Goal: Task Accomplishment & Management: Use online tool/utility

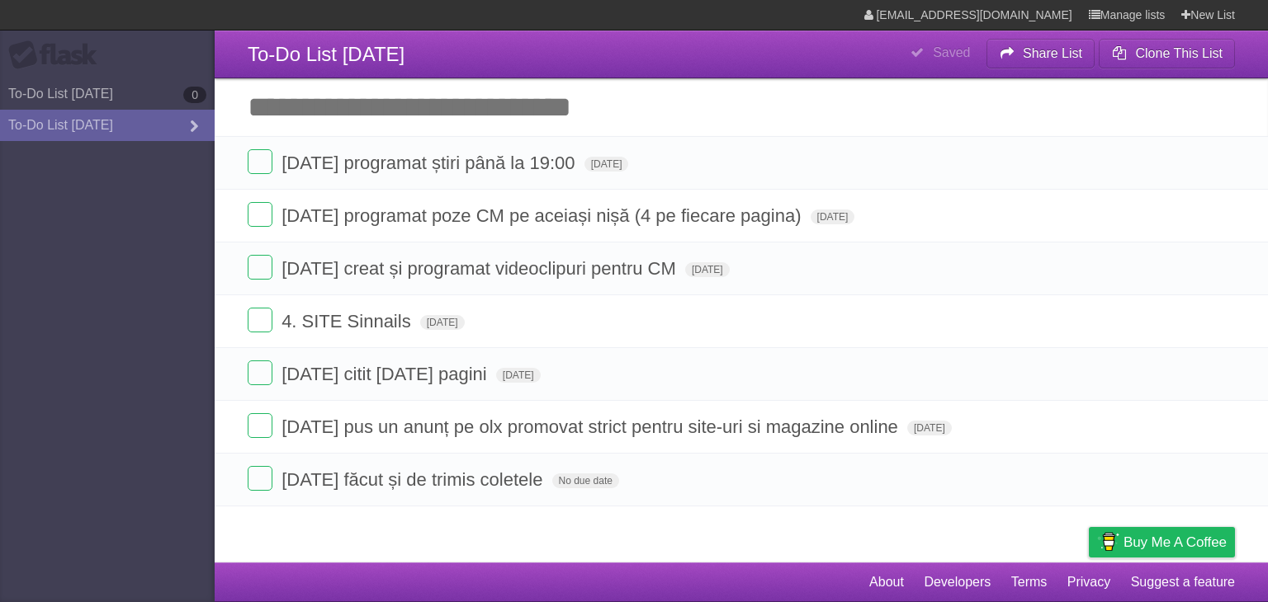
type span "[DATE]"
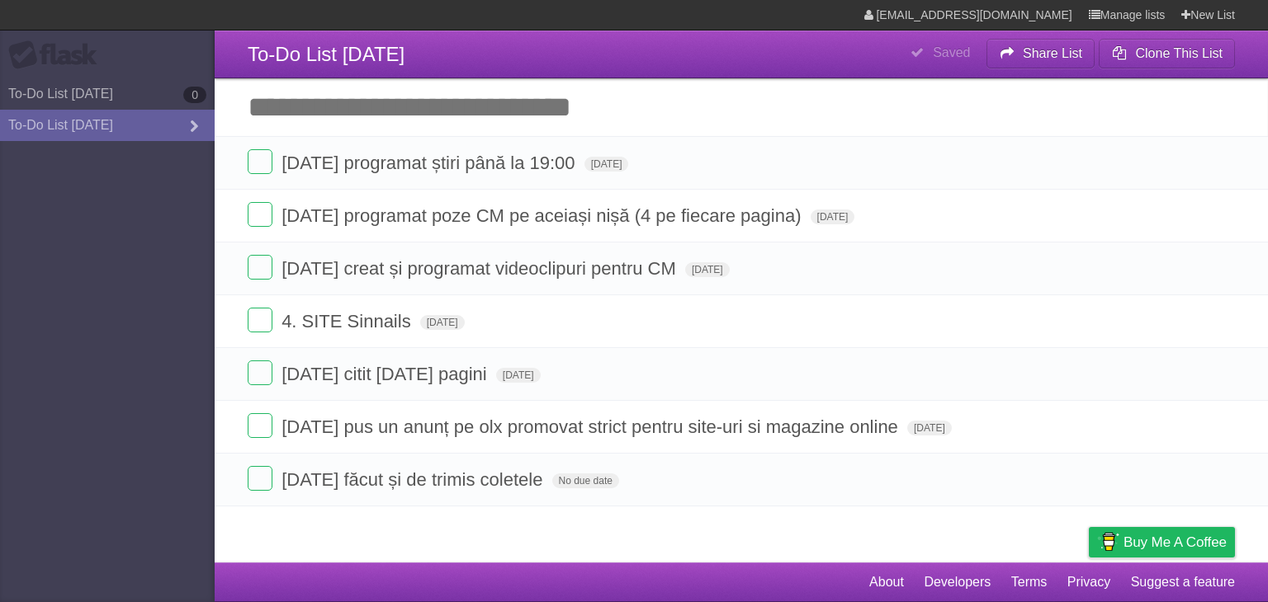
type span "[DATE]"
click at [695, 130] on input "Add another task" at bounding box center [741, 107] width 1053 height 58
type input "**********"
click input "*********" at bounding box center [0, 0] width 0 height 0
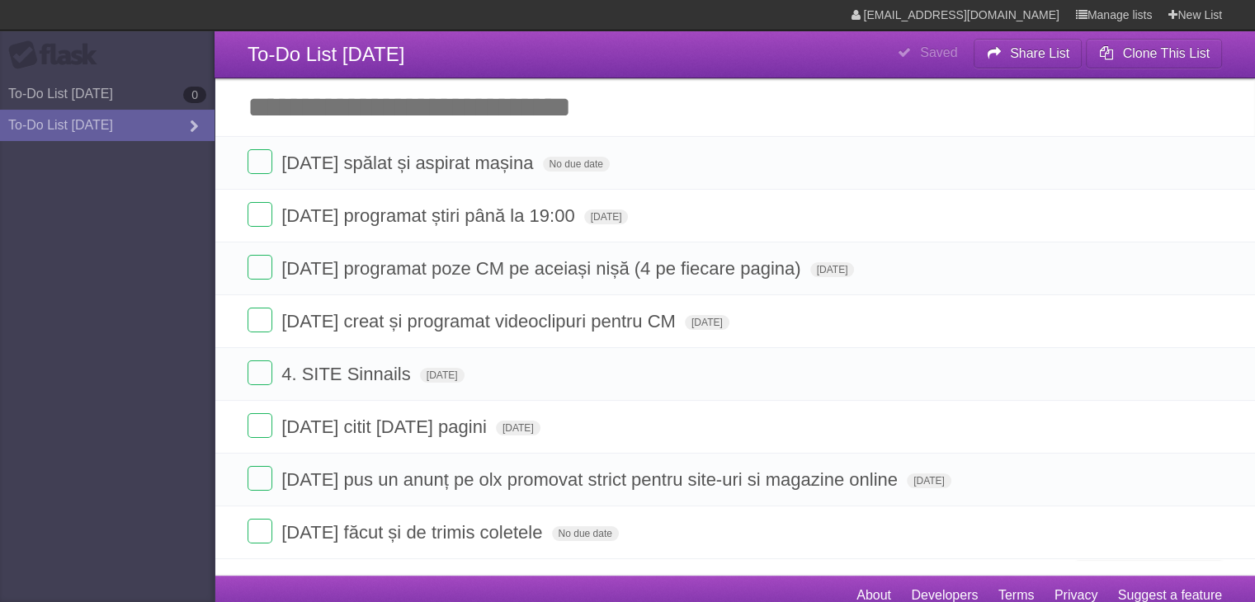
click at [572, 111] on input "Add another task" at bounding box center [735, 107] width 1041 height 58
type input "**********"
click input "*********" at bounding box center [0, 0] width 0 height 0
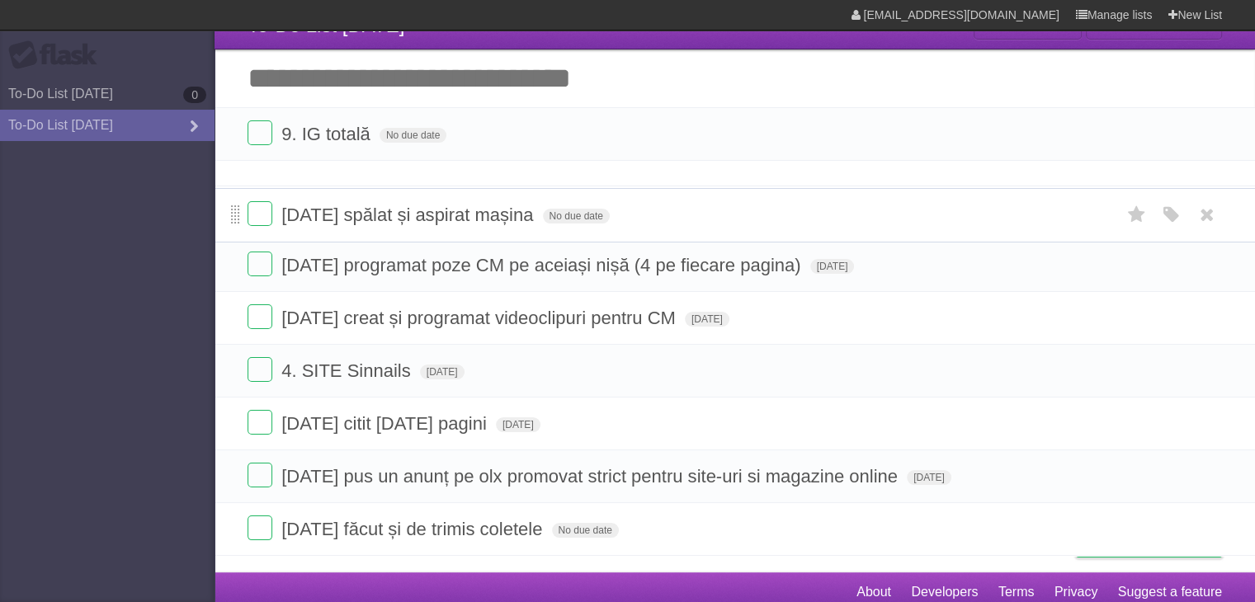
scroll to position [37, 0]
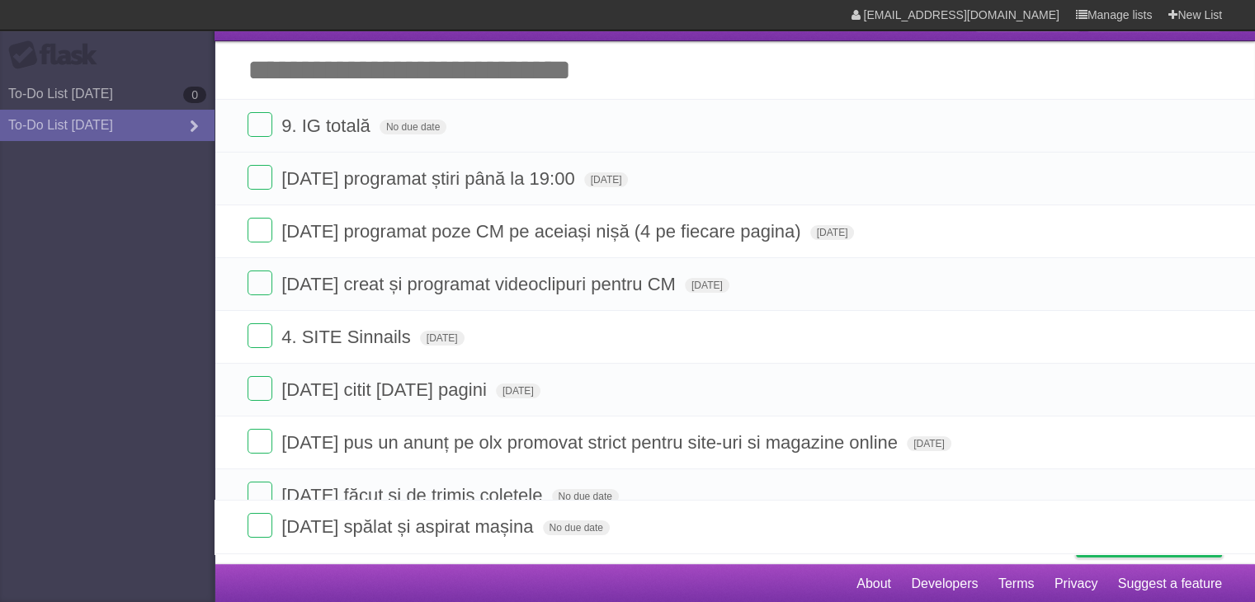
drag, startPoint x: 234, startPoint y: 216, endPoint x: 178, endPoint y: 526, distance: 314.4
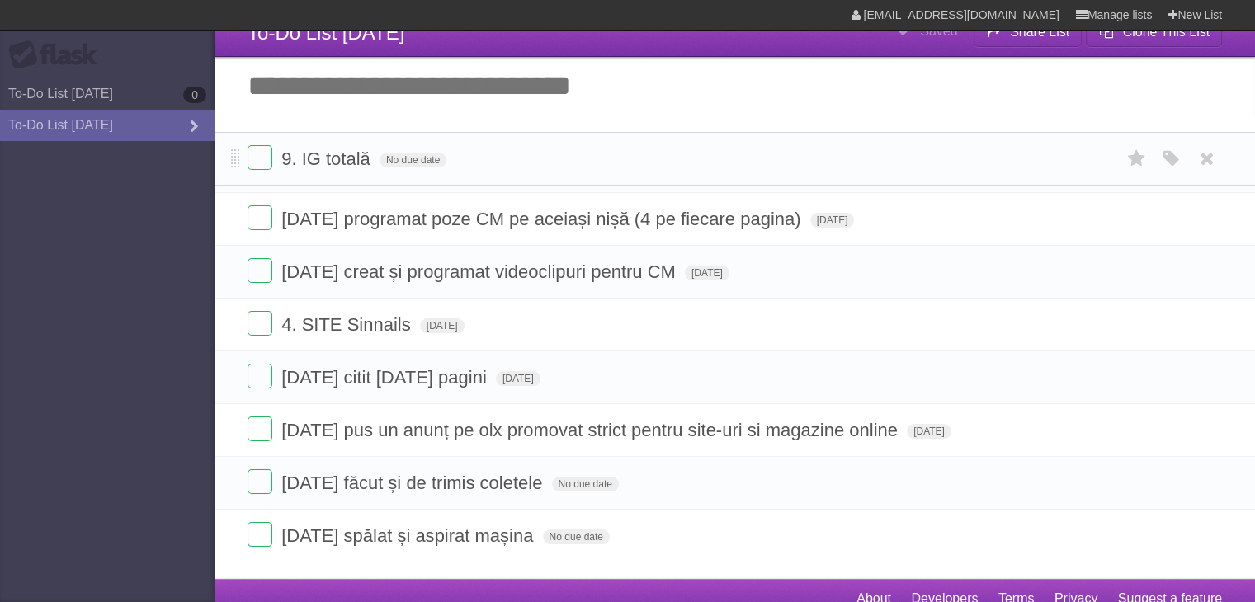
scroll to position [36, 0]
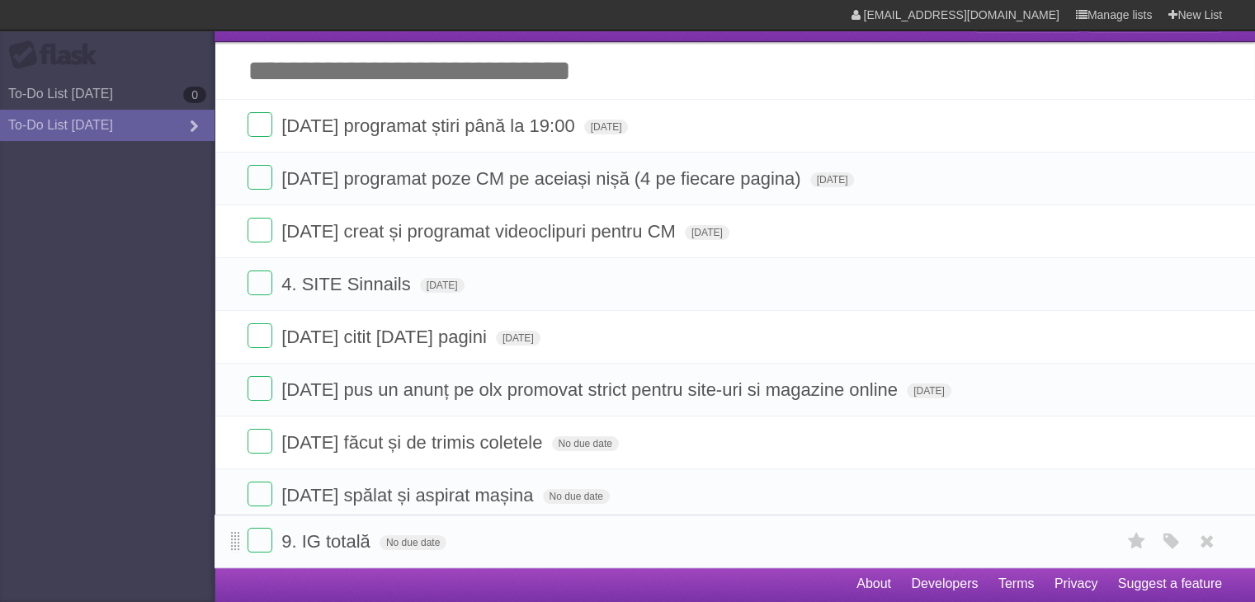
drag, startPoint x: 234, startPoint y: 127, endPoint x: 234, endPoint y: 542, distance: 415.1
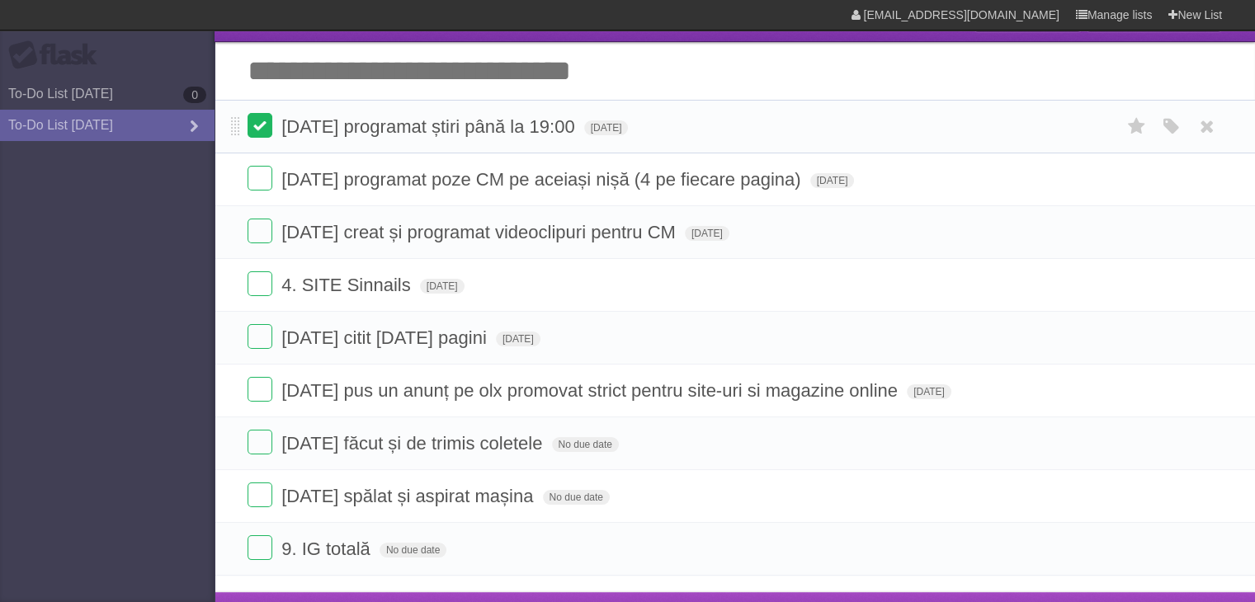
click at [272, 127] on form "[DATE] programat știri până la 19:00 [DATE] White Red Blue Green Purple Orange" at bounding box center [735, 126] width 975 height 27
click at [263, 125] on label at bounding box center [260, 125] width 25 height 25
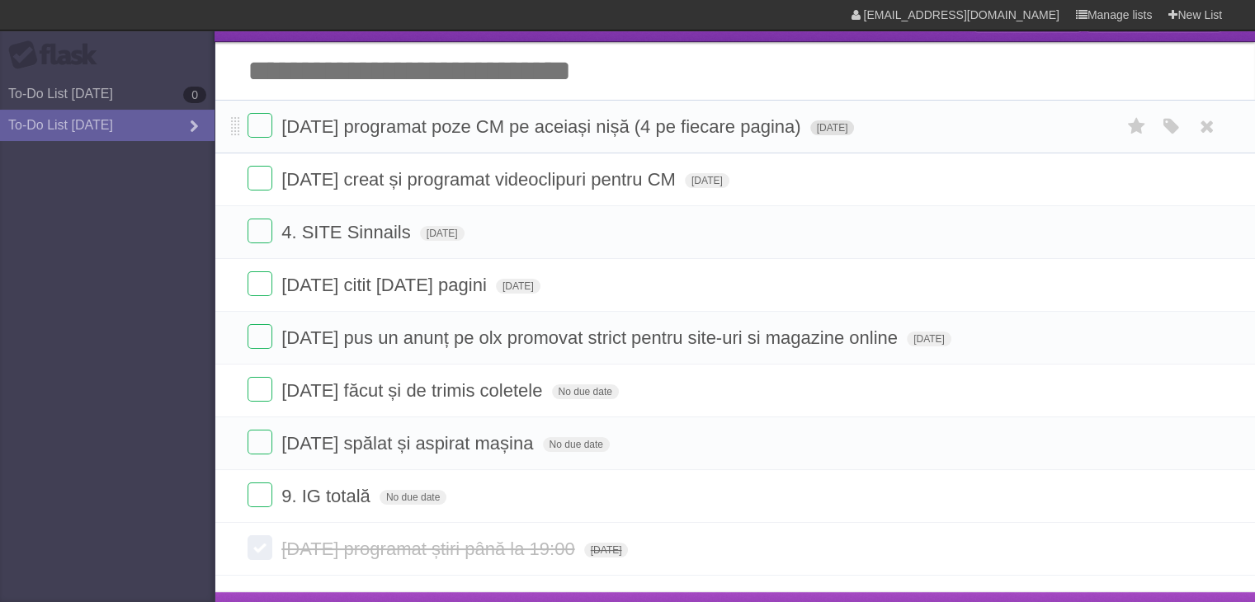
click at [844, 133] on span "[DATE]" at bounding box center [832, 127] width 45 height 15
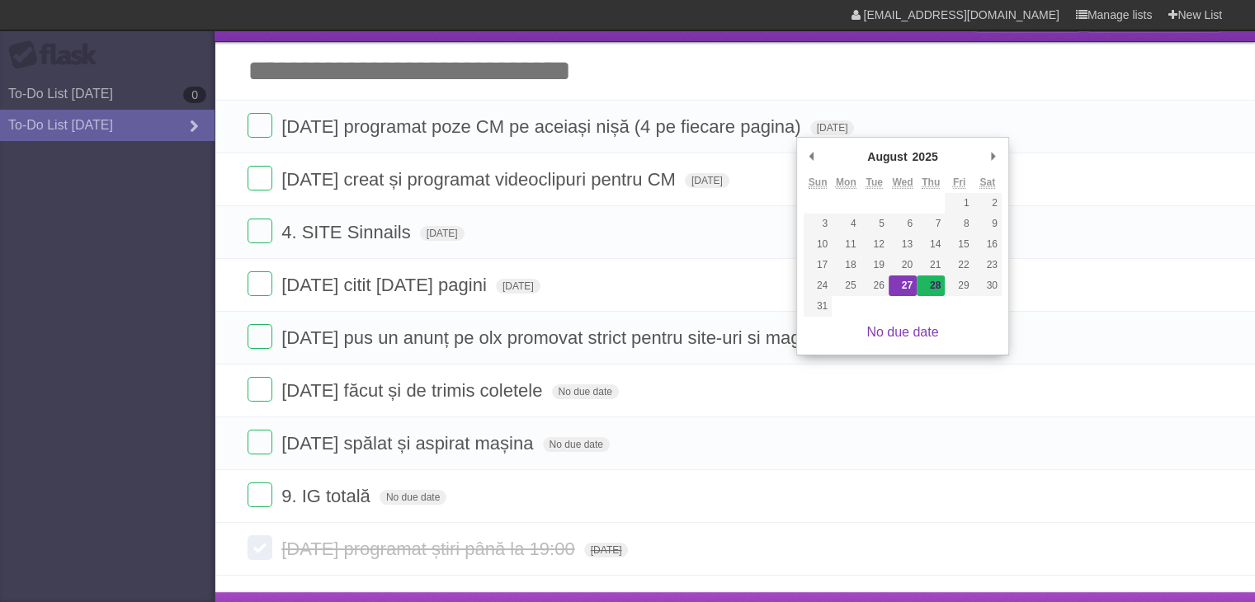
type span "[DATE]"
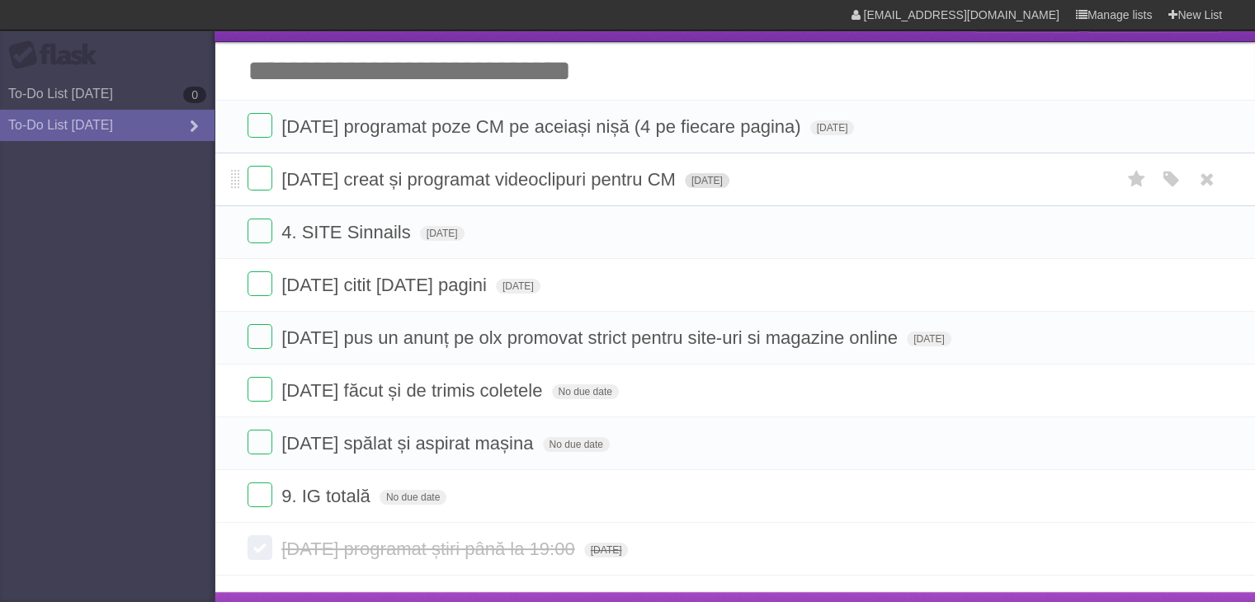
click at [730, 186] on span "[DATE]" at bounding box center [707, 180] width 45 height 15
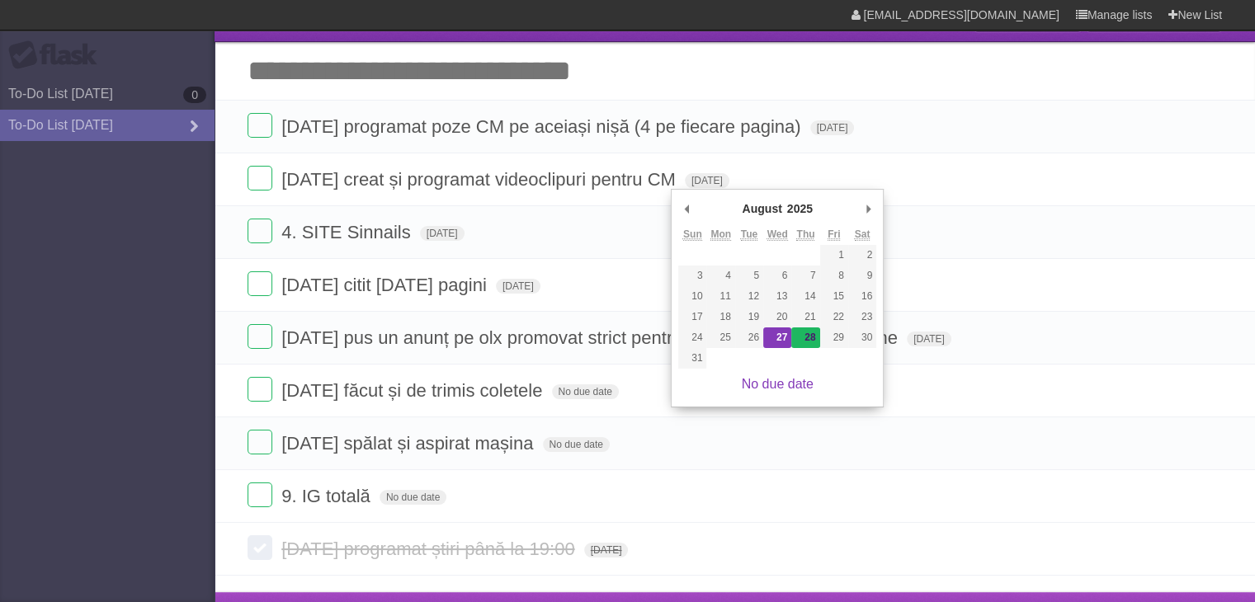
type span "[DATE]"
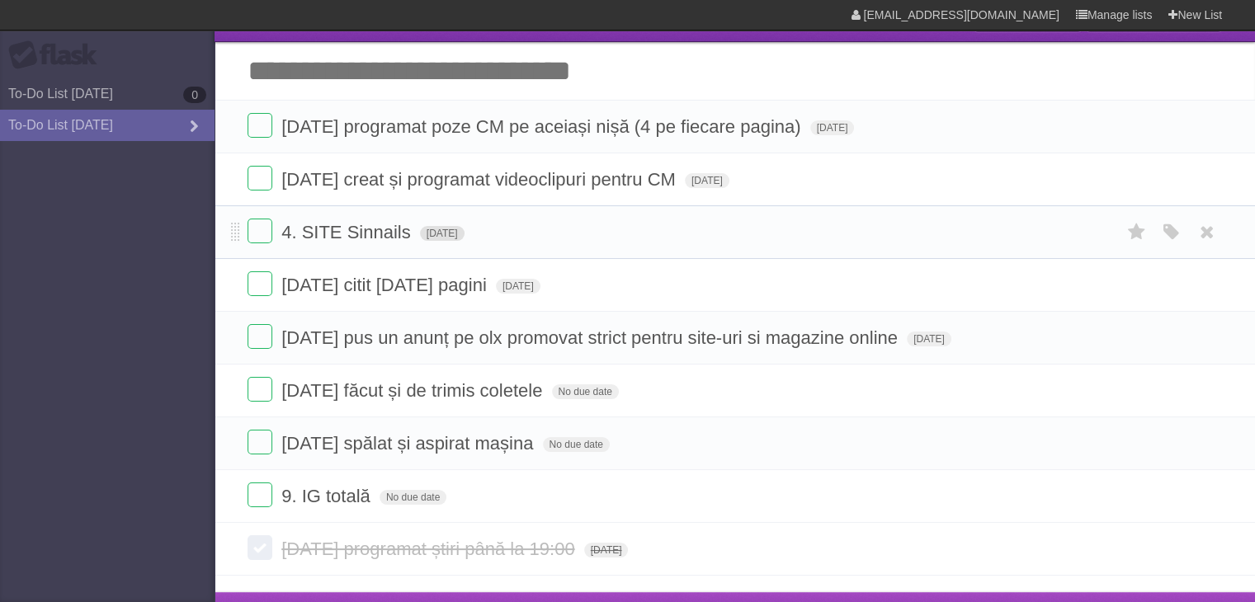
click at [465, 236] on span "[DATE]" at bounding box center [442, 233] width 45 height 15
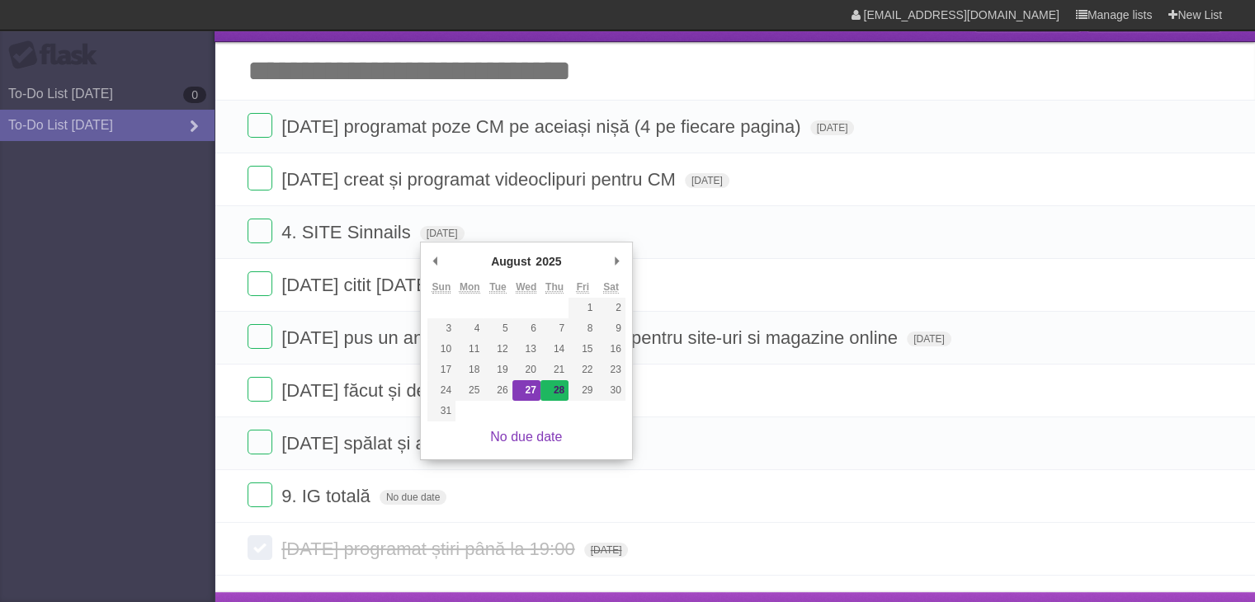
type span "[DATE]"
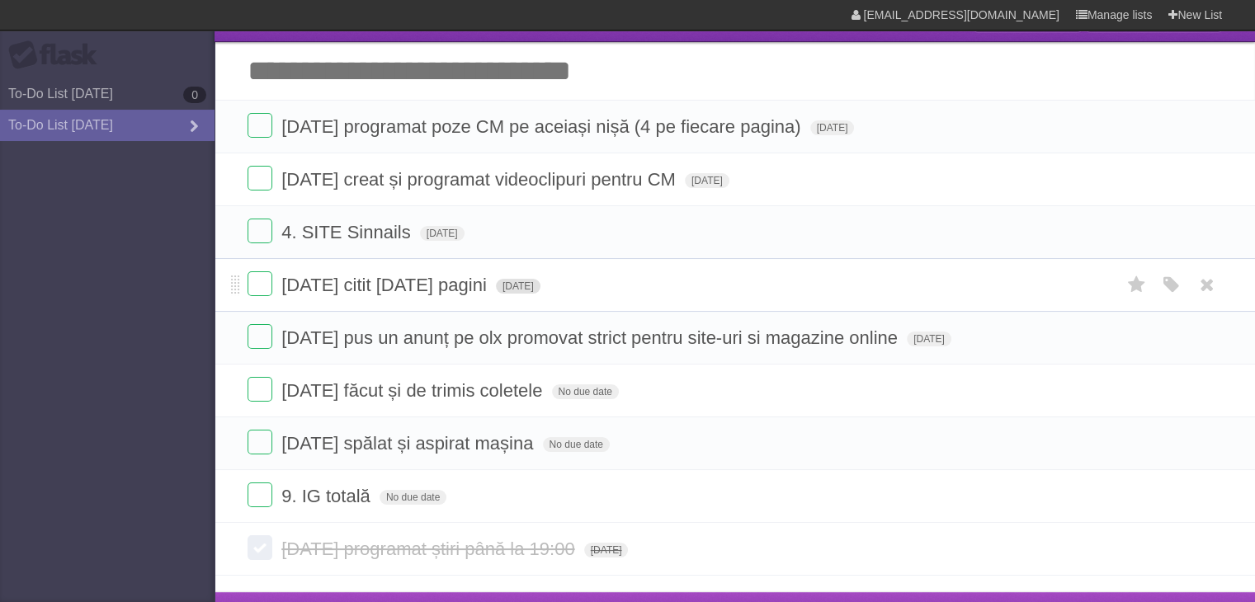
click at [529, 281] on span "[DATE]" at bounding box center [518, 286] width 45 height 15
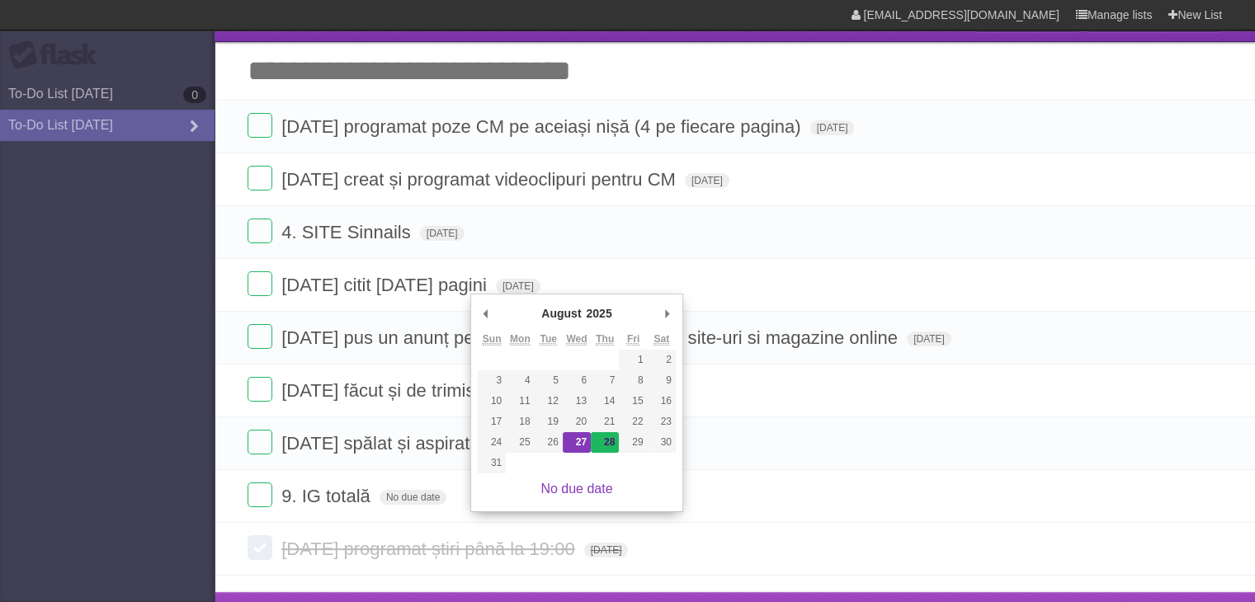
type span "[DATE]"
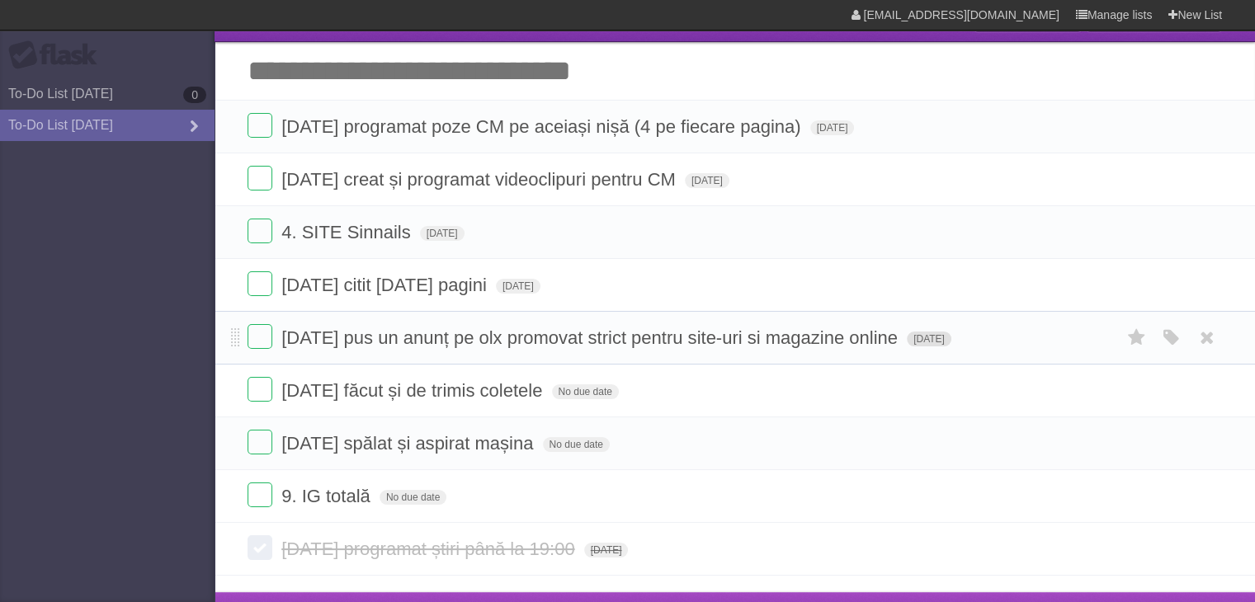
click at [952, 335] on span "[DATE]" at bounding box center [929, 339] width 45 height 15
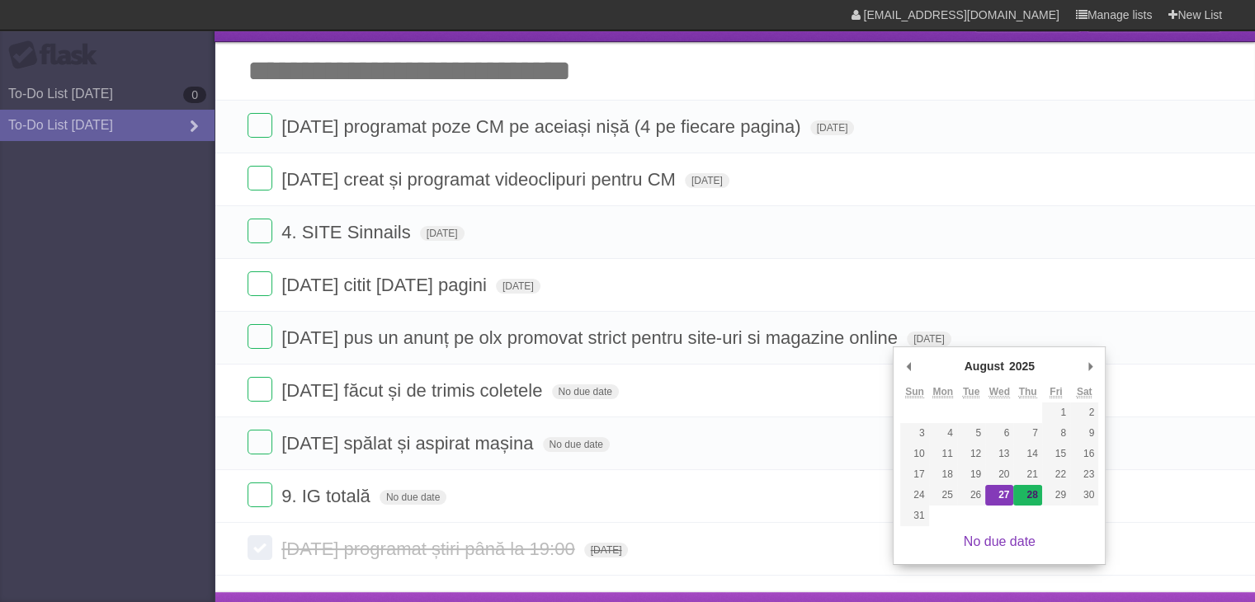
type span "[DATE]"
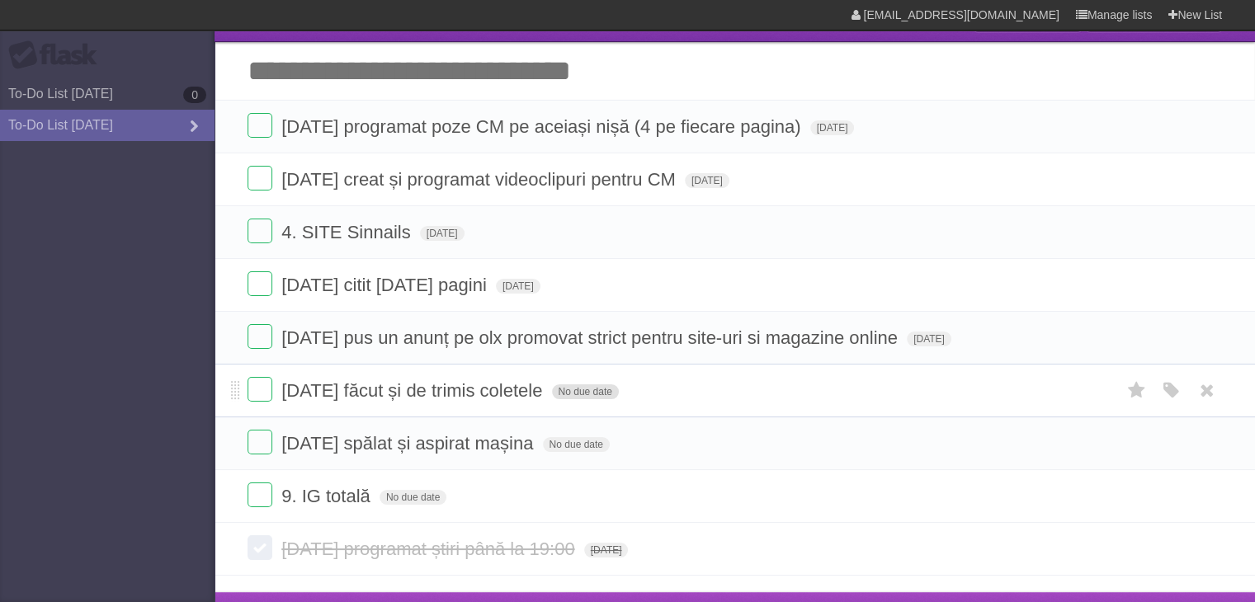
click at [579, 391] on span "No due date" at bounding box center [585, 392] width 67 height 15
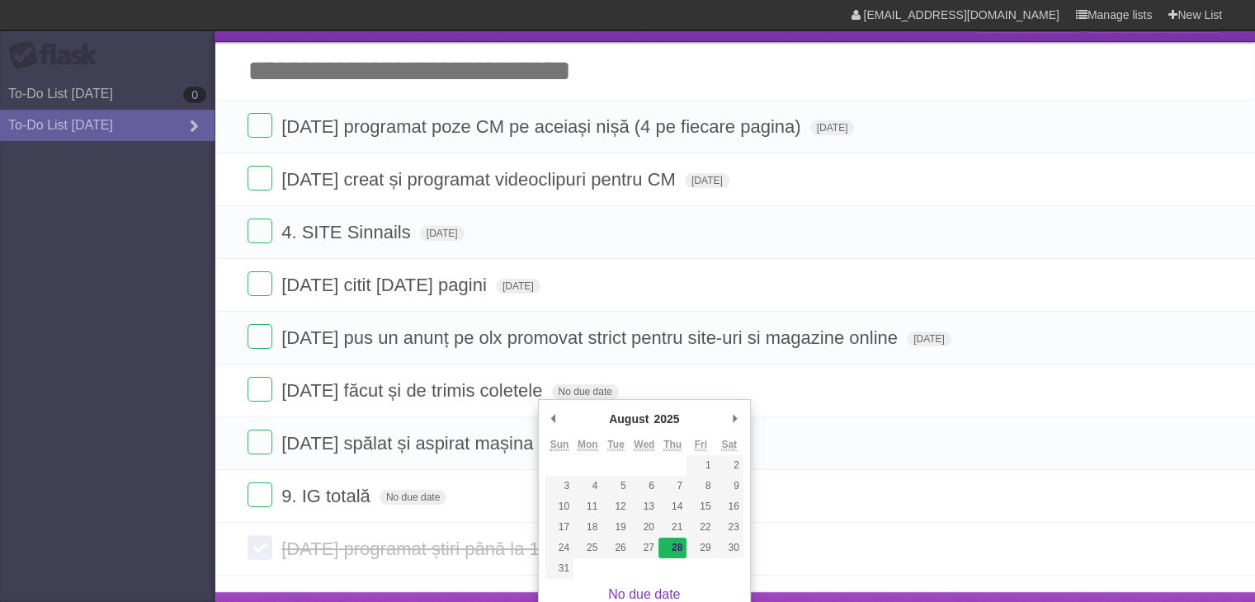
type span "[DATE]"
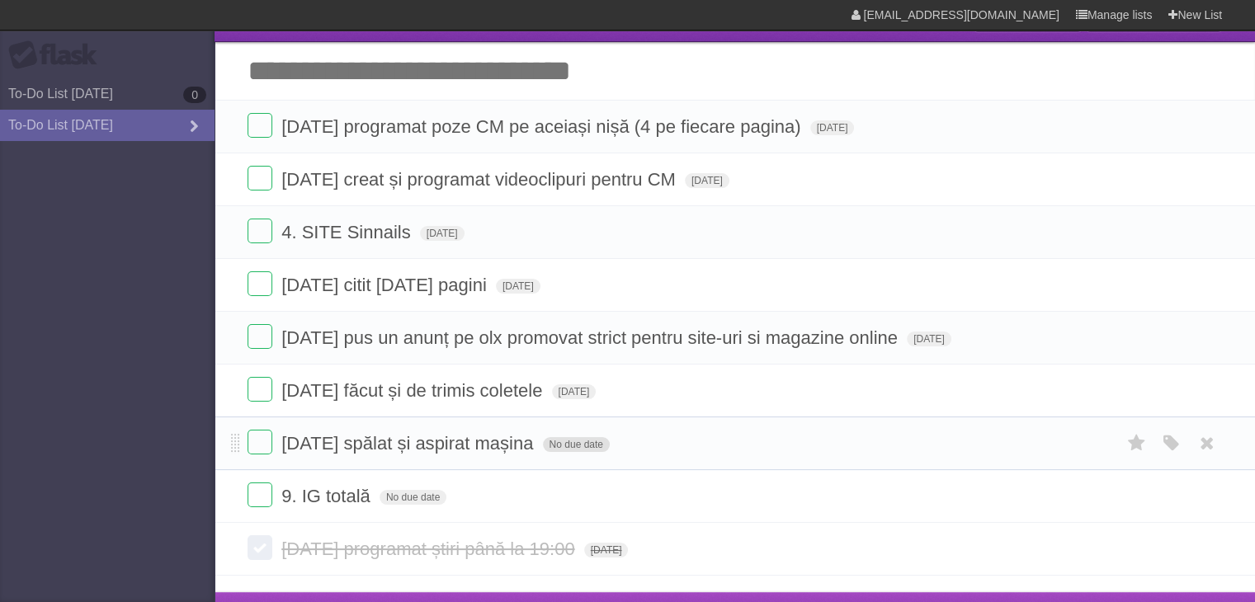
click at [564, 440] on span "No due date" at bounding box center [576, 444] width 67 height 15
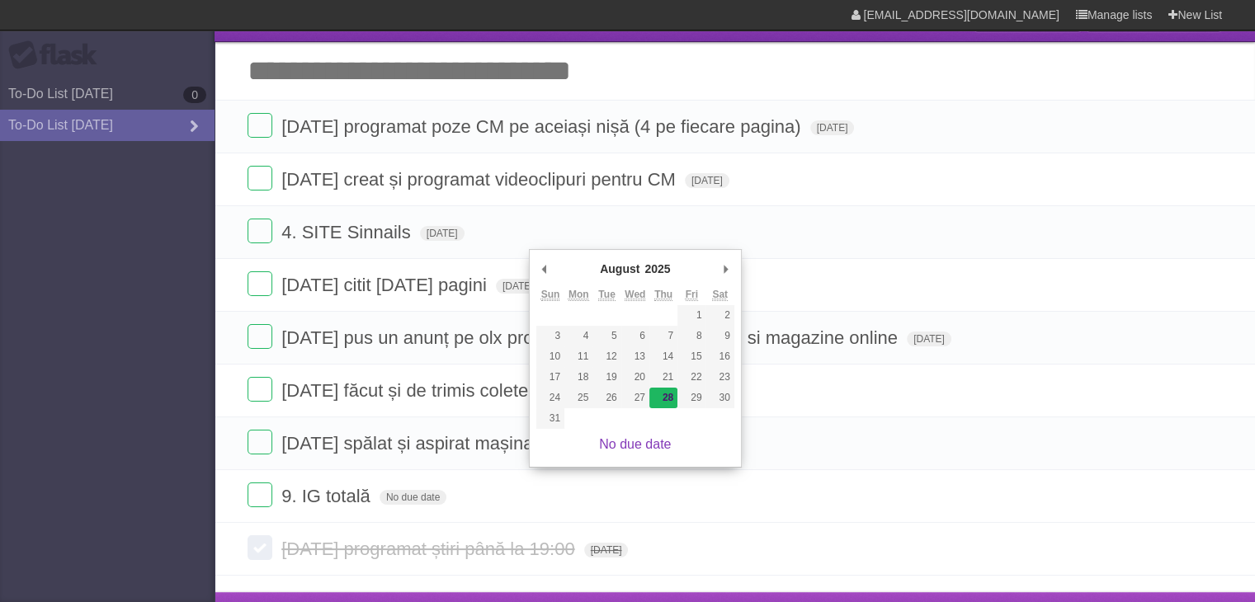
type span "[DATE]"
drag, startPoint x: 663, startPoint y: 397, endPoint x: 597, endPoint y: 437, distance: 76.3
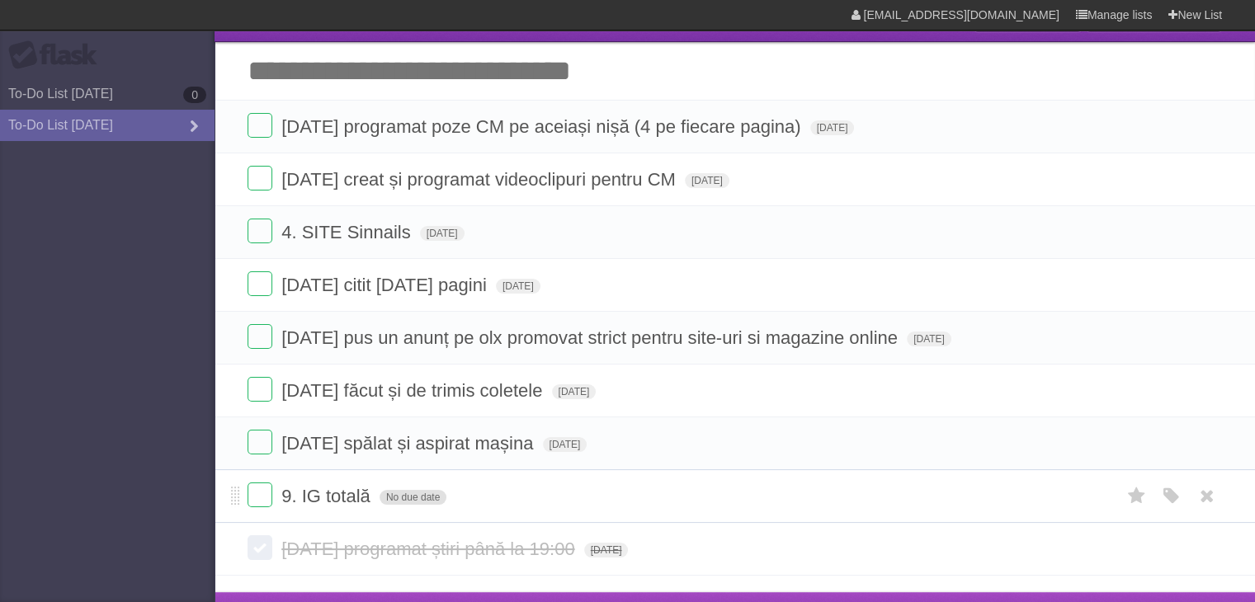
click at [403, 500] on span "No due date" at bounding box center [413, 497] width 67 height 15
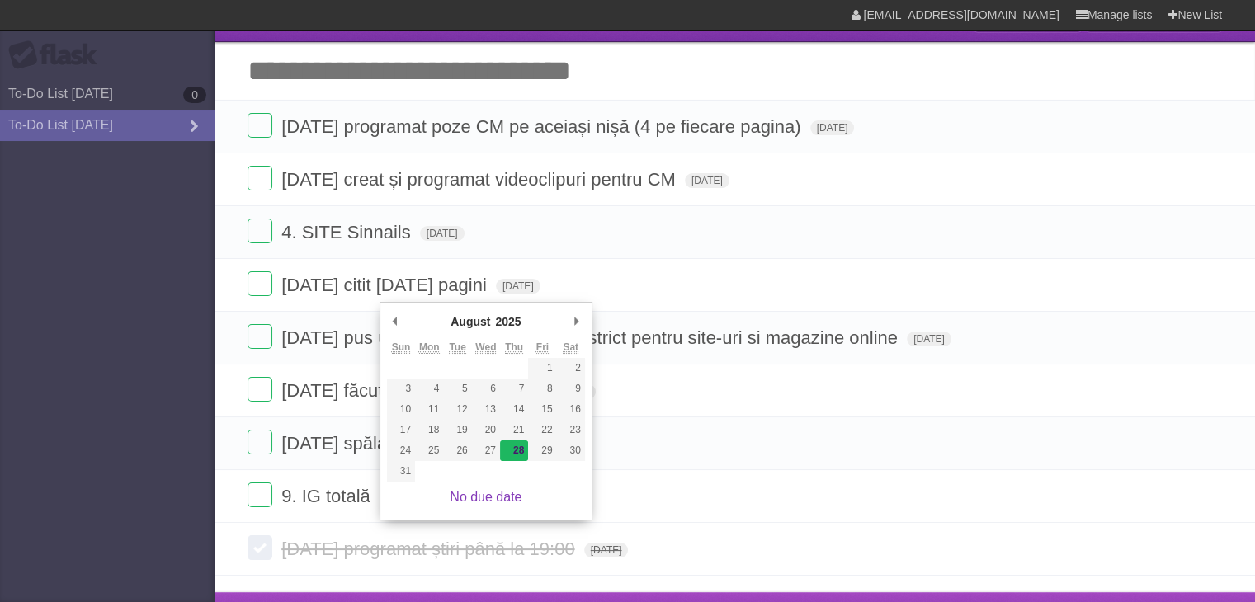
type span "[DATE]"
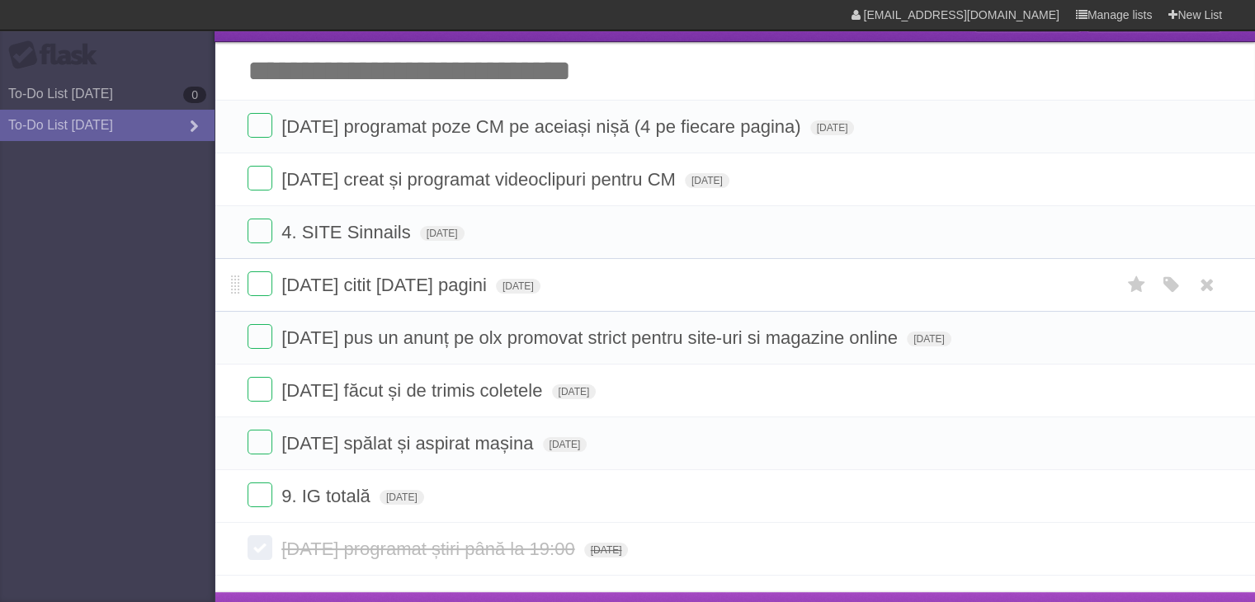
click at [693, 300] on li "[DATE] citit [DATE] pagini [DATE] White Red Blue Green Purple Orange" at bounding box center [735, 285] width 1041 height 54
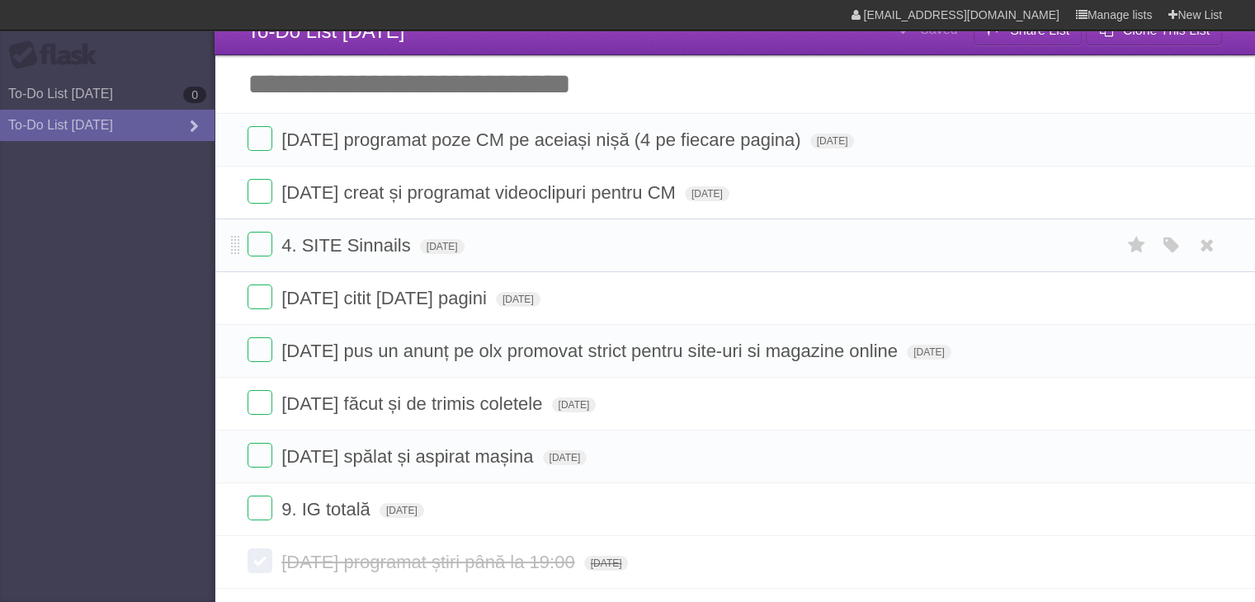
scroll to position [0, 0]
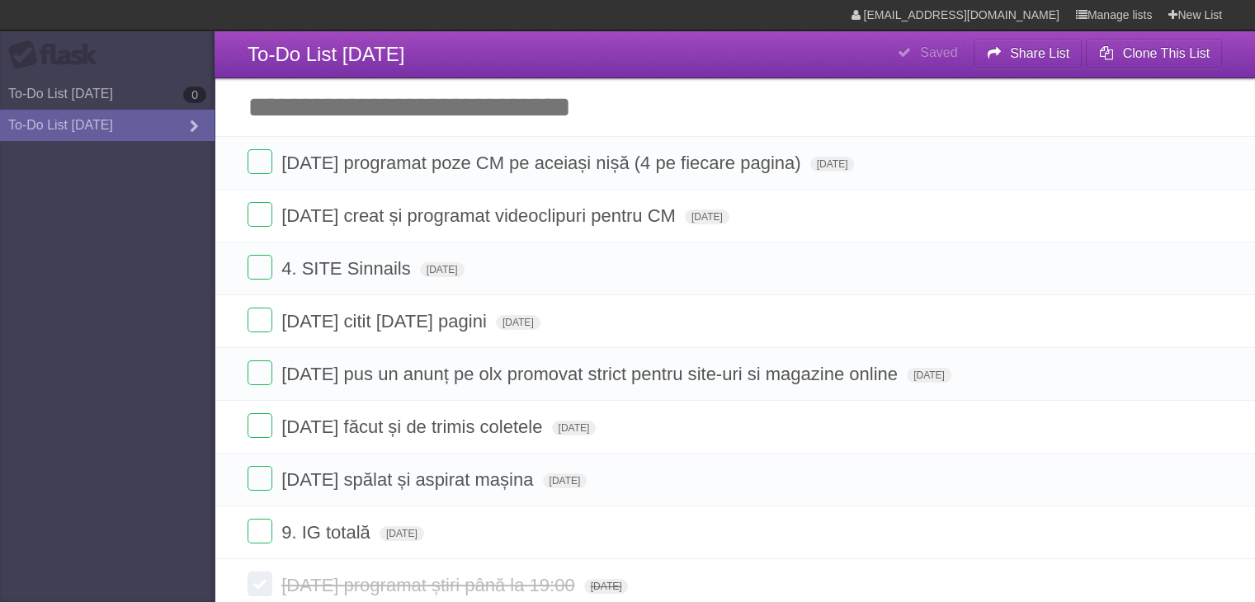
click at [312, 116] on input "Add another task" at bounding box center [735, 107] width 1041 height 58
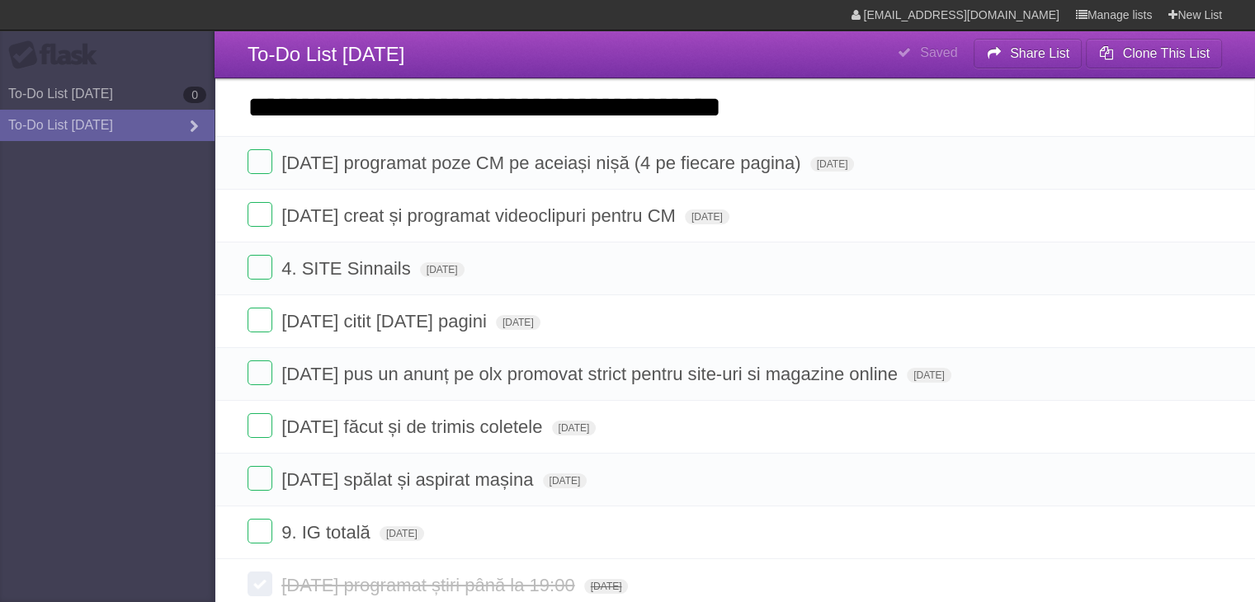
type input "**********"
click input "*********" at bounding box center [0, 0] width 0 height 0
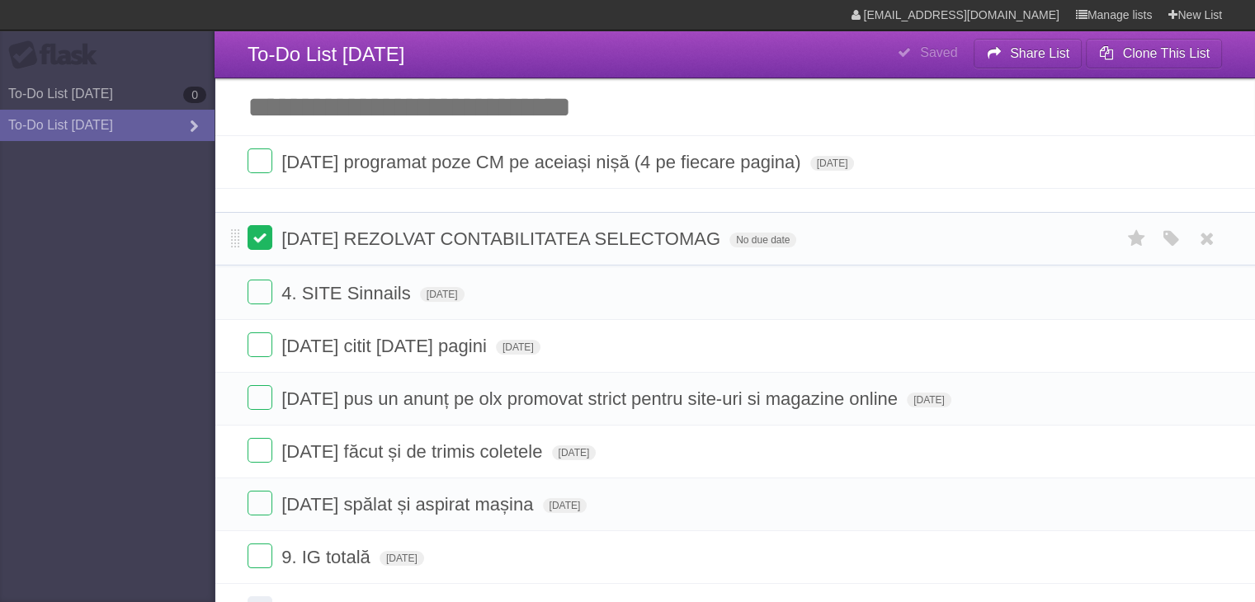
scroll to position [89, 0]
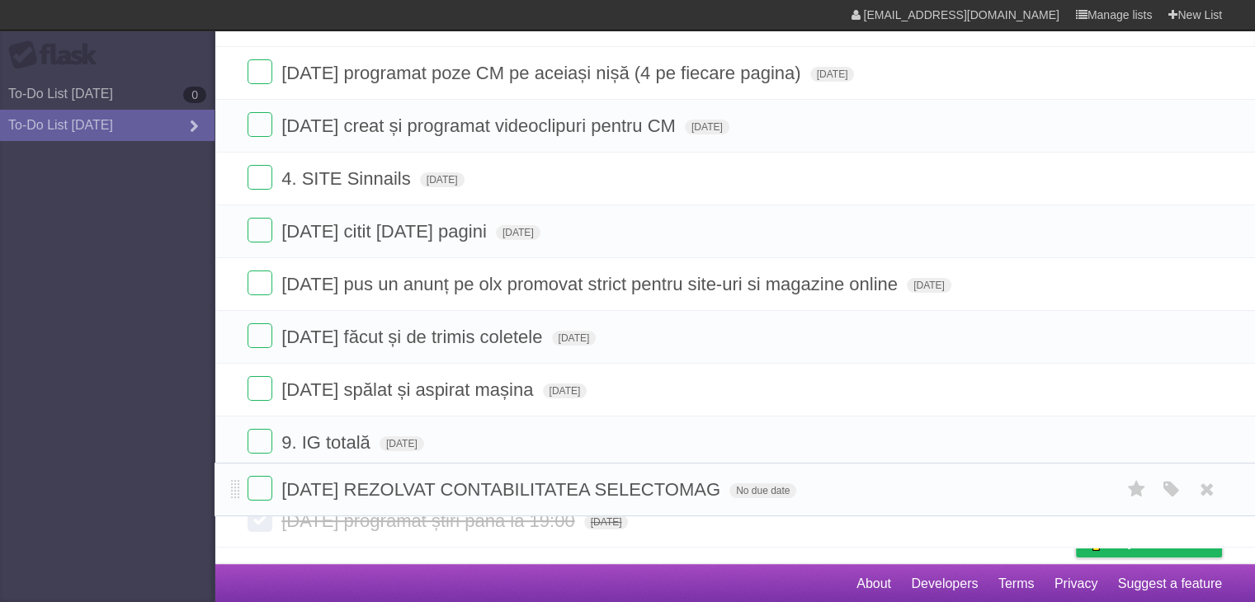
drag, startPoint x: 235, startPoint y: 164, endPoint x: 244, endPoint y: 489, distance: 324.5
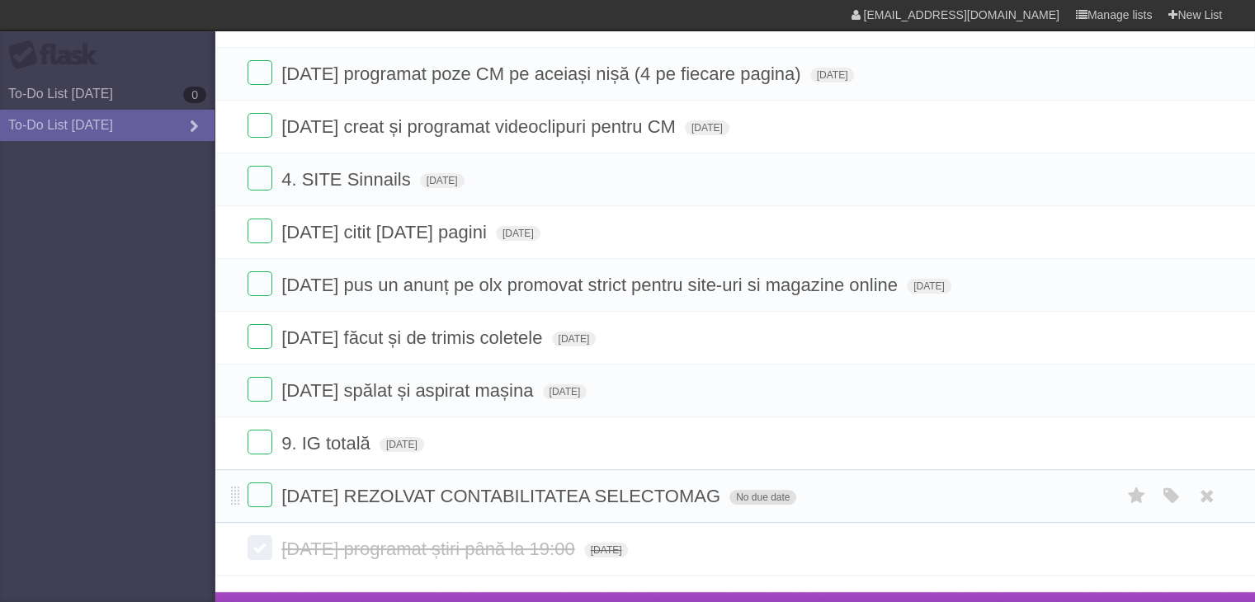
click at [793, 497] on span "No due date" at bounding box center [763, 497] width 67 height 15
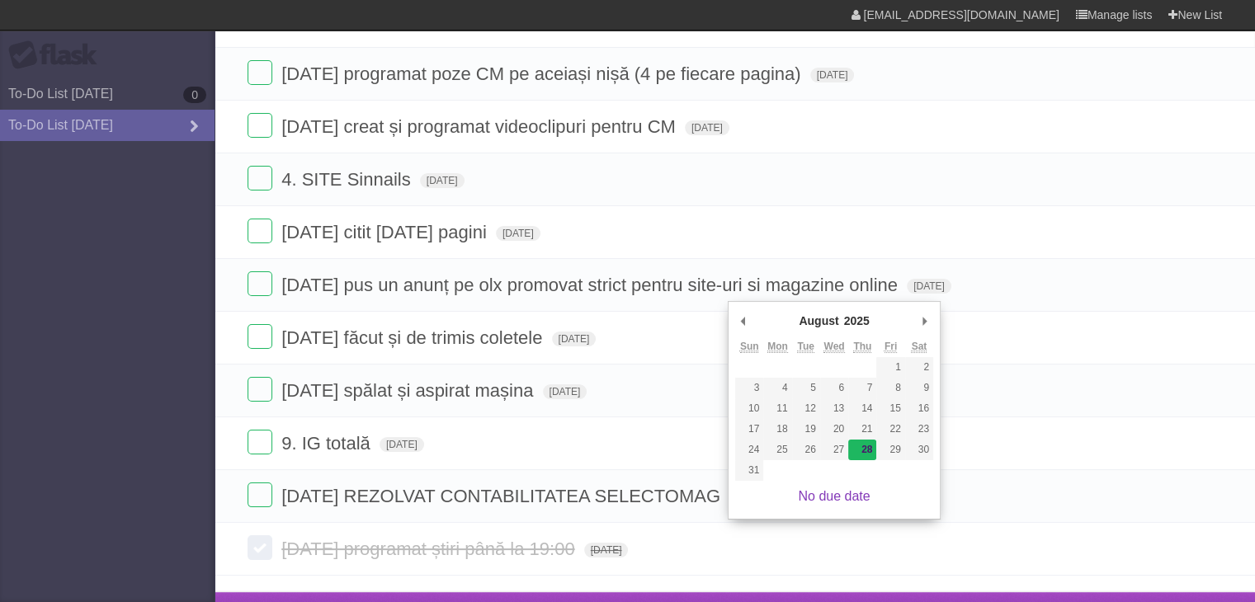
type span "[DATE]"
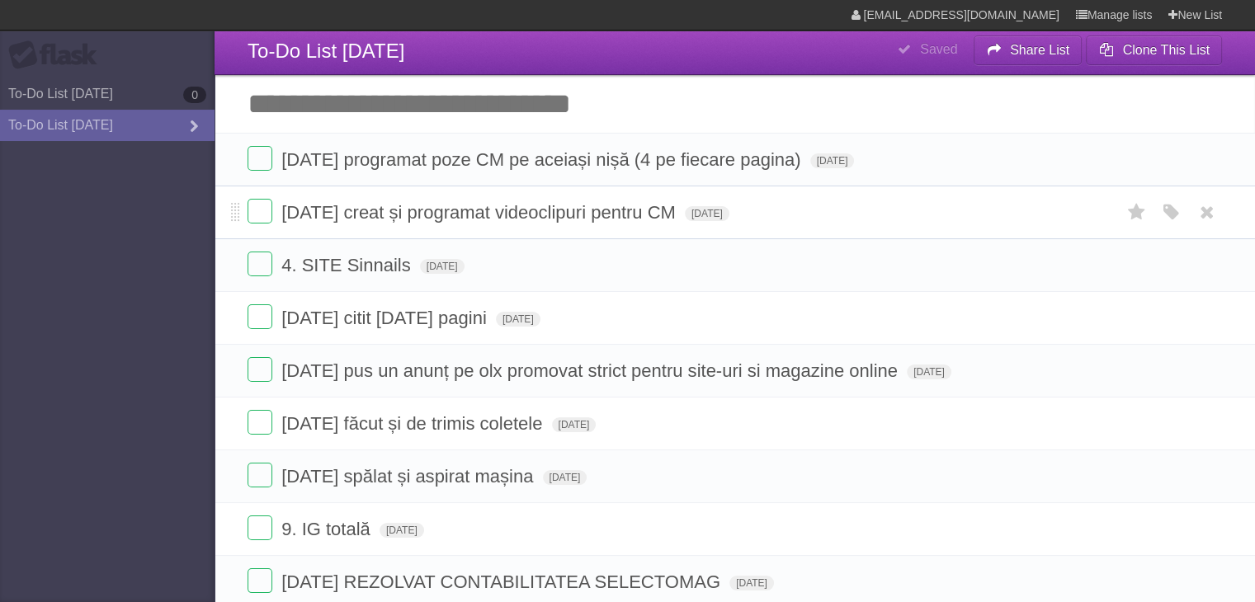
scroll to position [0, 0]
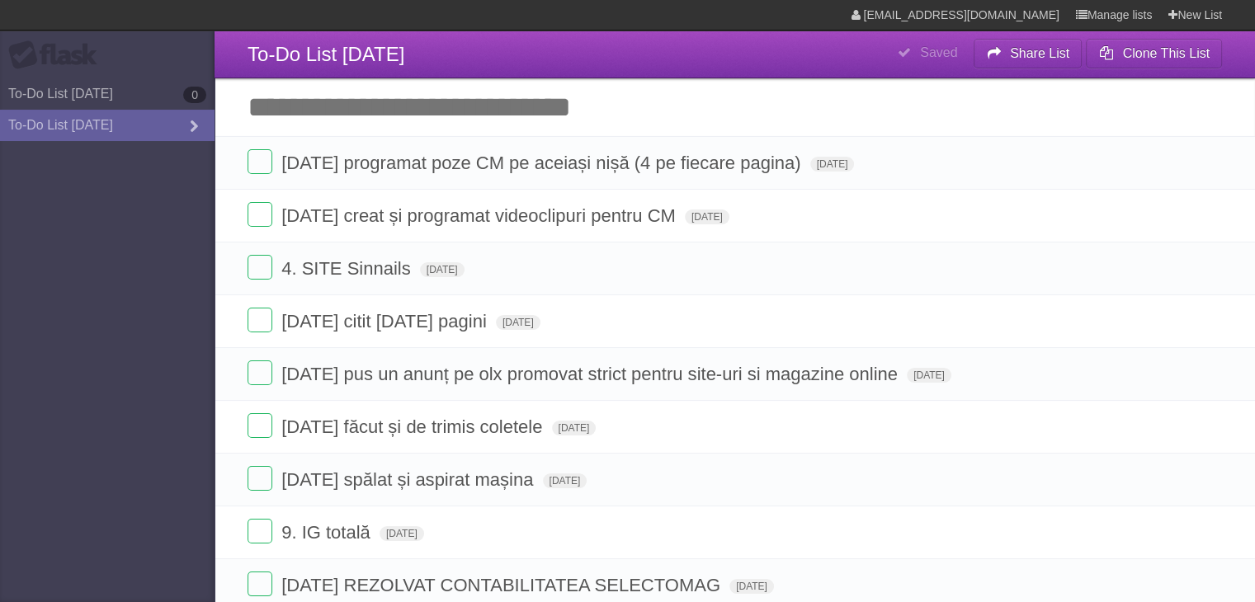
click at [408, 126] on input "Add another task" at bounding box center [735, 107] width 1041 height 58
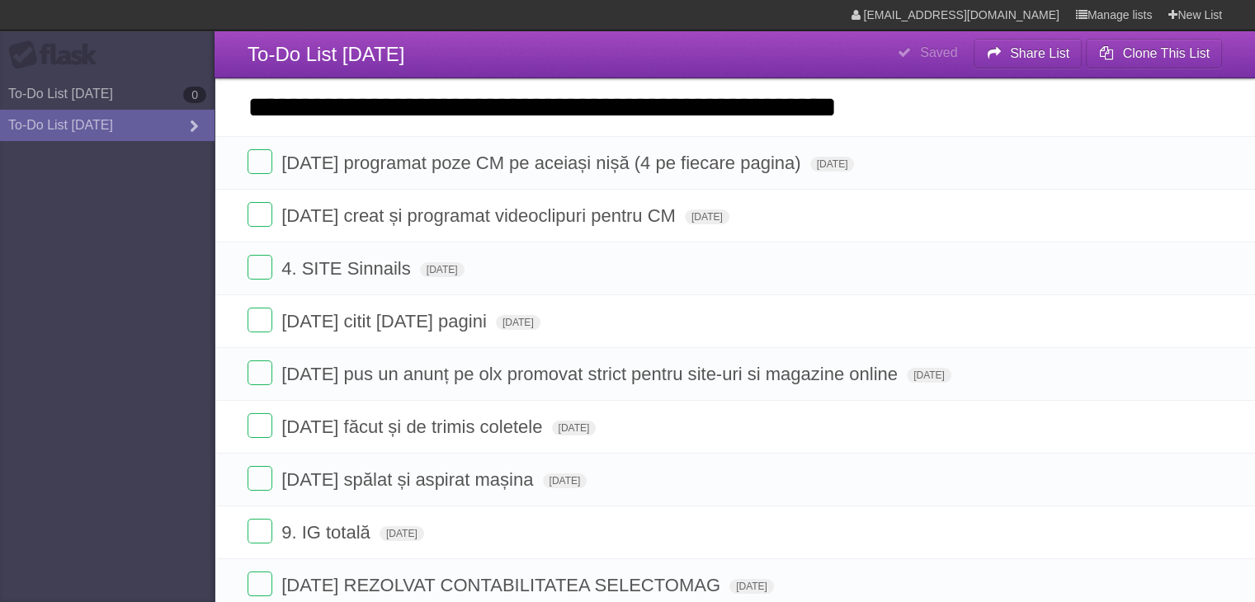
click at [508, 104] on input "**********" at bounding box center [735, 107] width 1041 height 58
click at [500, 110] on input "**********" at bounding box center [735, 107] width 1041 height 58
type input "**********"
click input "*********" at bounding box center [0, 0] width 0 height 0
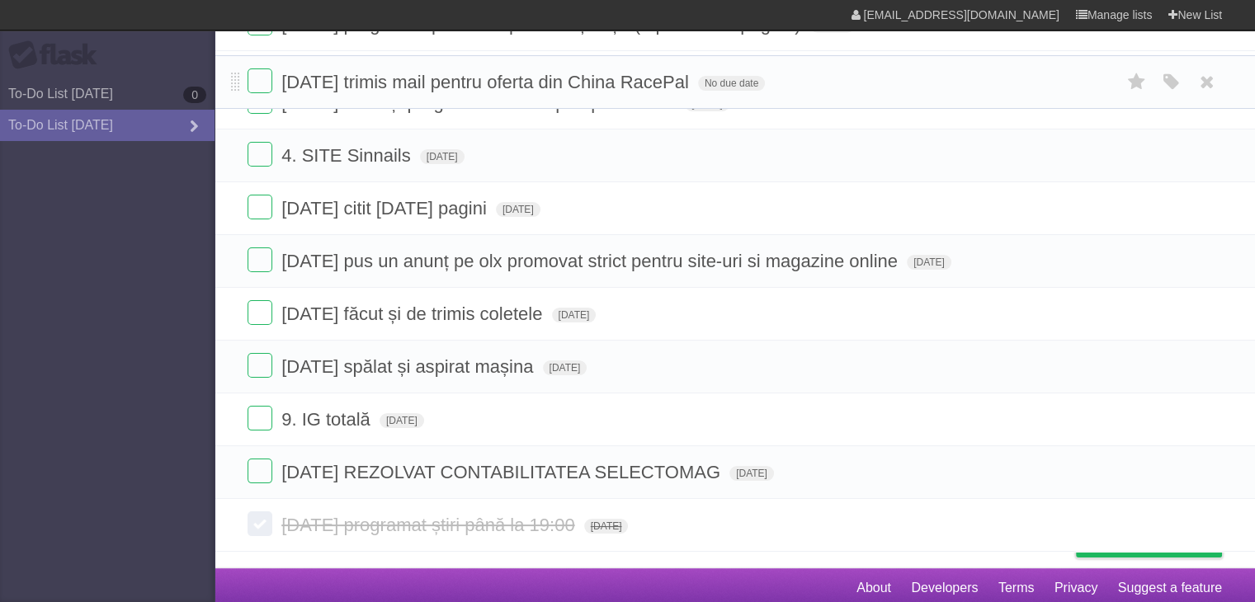
scroll to position [142, 0]
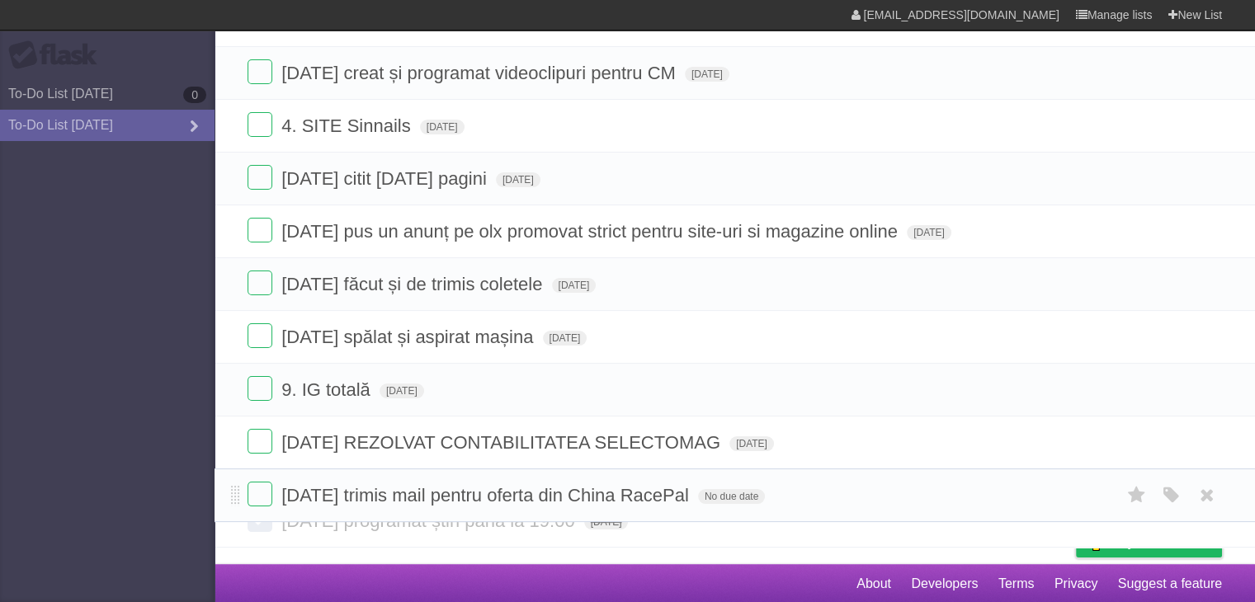
drag, startPoint x: 238, startPoint y: 166, endPoint x: 245, endPoint y: 497, distance: 331.0
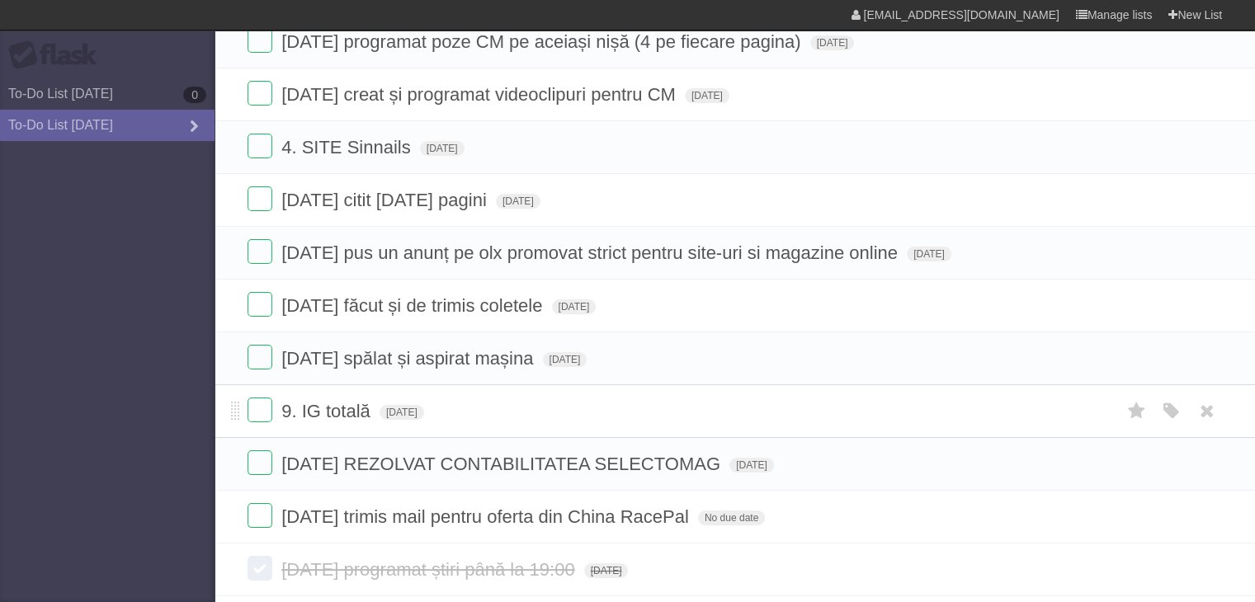
scroll to position [170, 0]
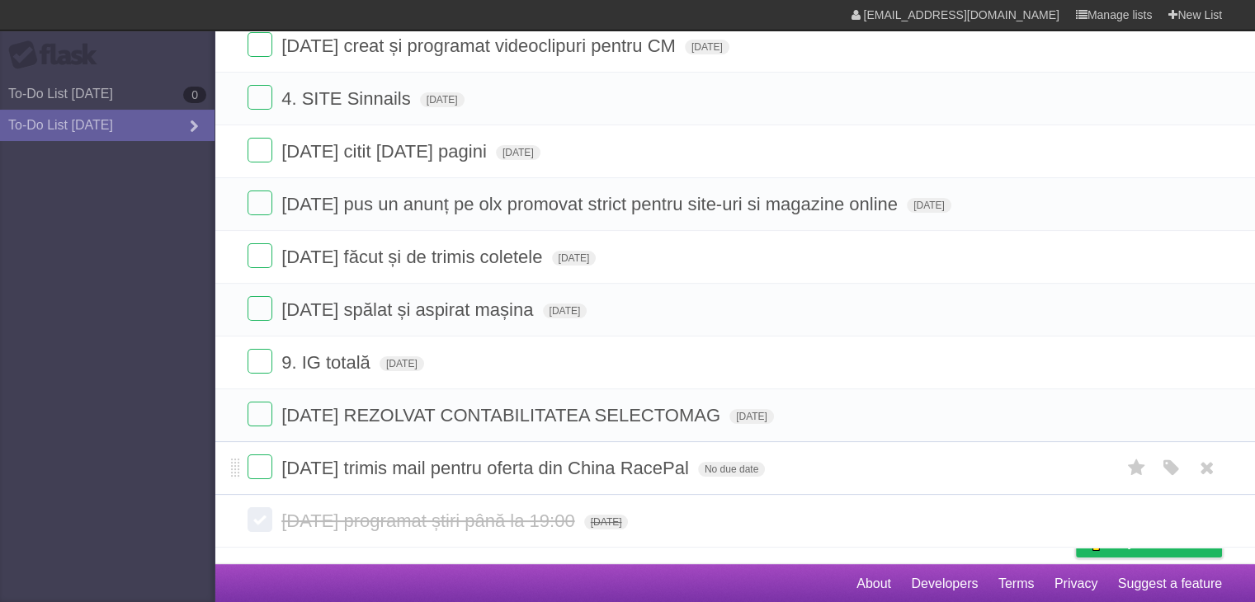
click at [724, 477] on form "[DATE] trimis mail pentru oferta din China RacePal No due date White Red Blue G…" at bounding box center [735, 468] width 975 height 27
click at [720, 468] on span "No due date" at bounding box center [731, 469] width 67 height 15
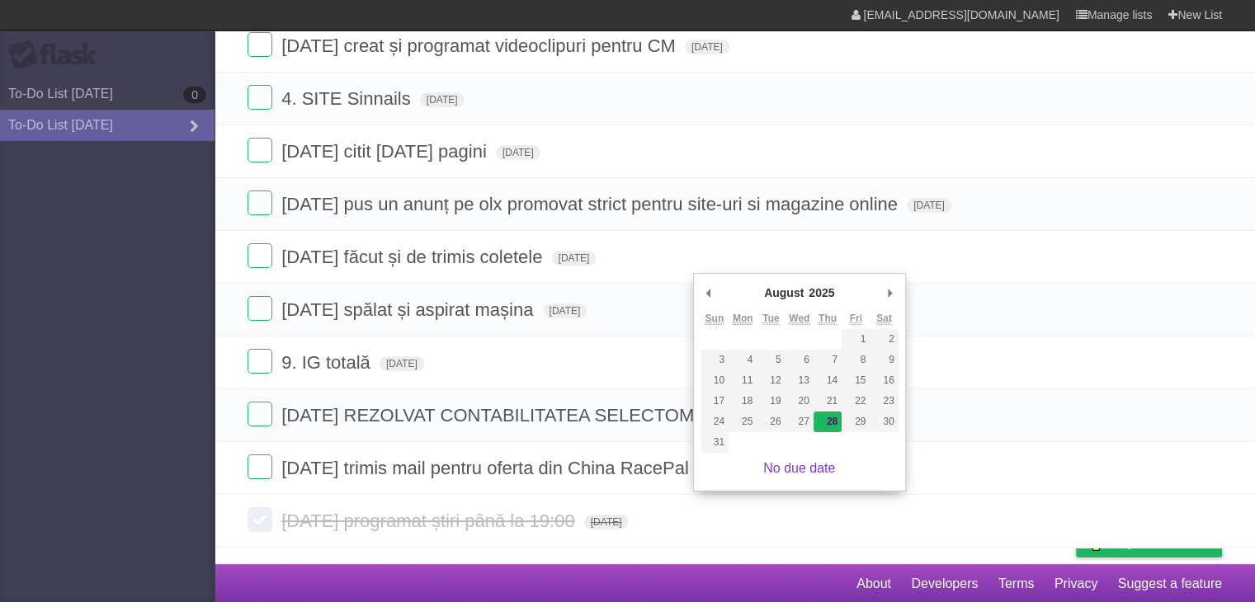
type span "[DATE]"
